Goal: Task Accomplishment & Management: Manage account settings

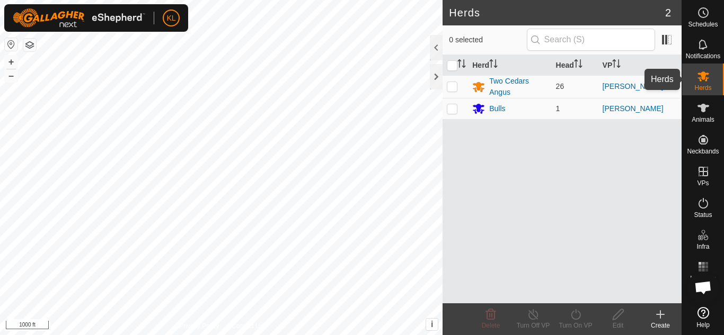
click at [707, 85] on span "Herds" at bounding box center [702, 88] width 17 height 6
click at [449, 92] on td at bounding box center [455, 86] width 25 height 23
checkbox input "true"
click at [452, 110] on p-checkbox at bounding box center [452, 108] width 11 height 8
checkbox input "true"
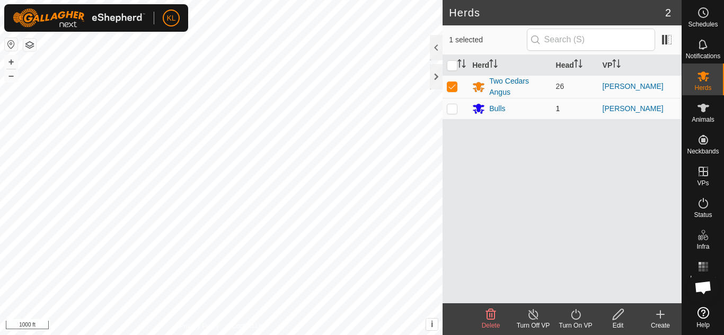
checkbox input "true"
click at [532, 312] on icon at bounding box center [533, 314] width 13 height 13
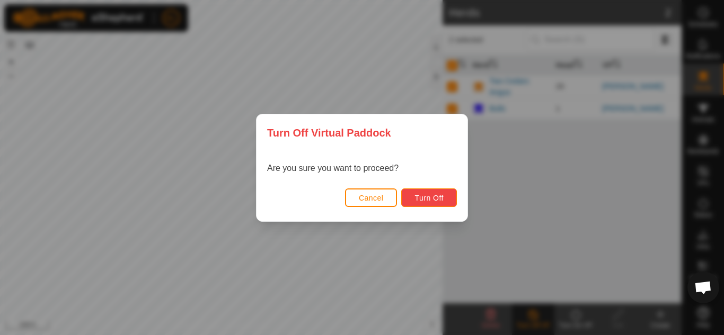
click at [430, 197] on span "Turn Off" at bounding box center [428, 198] width 29 height 8
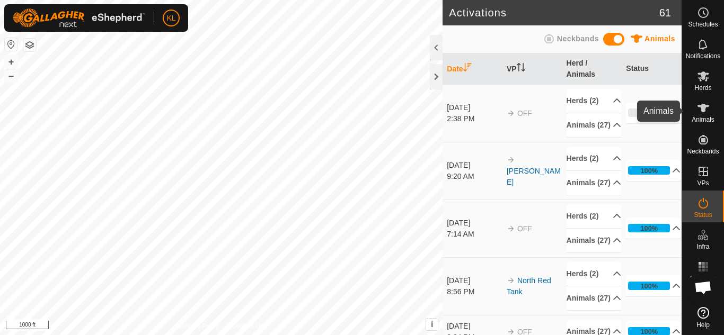
click at [711, 113] on es-animals-svg-icon at bounding box center [703, 108] width 19 height 17
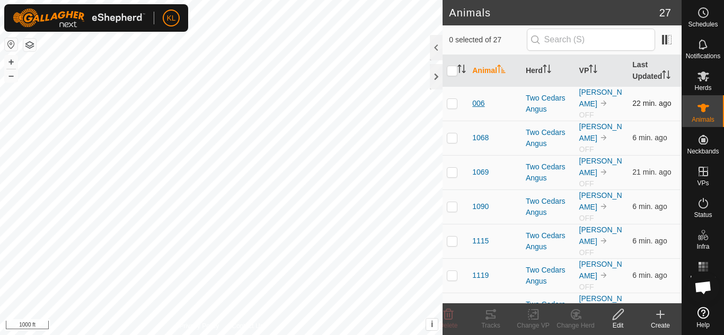
click at [479, 98] on span "006" at bounding box center [478, 103] width 12 height 11
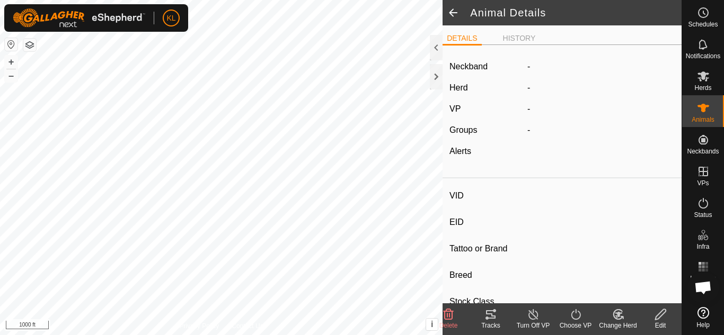
type input "006"
type input "-"
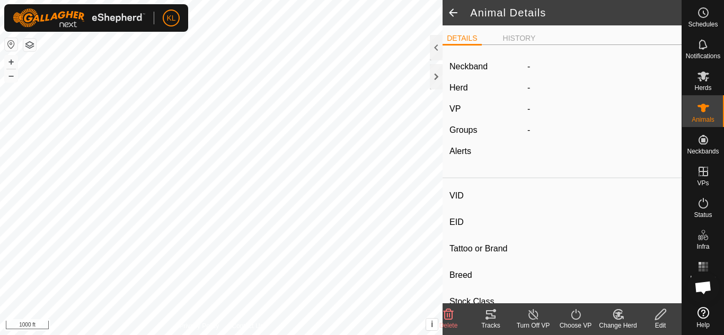
type input "0 kg"
type input "-"
